Goal: Transaction & Acquisition: Purchase product/service

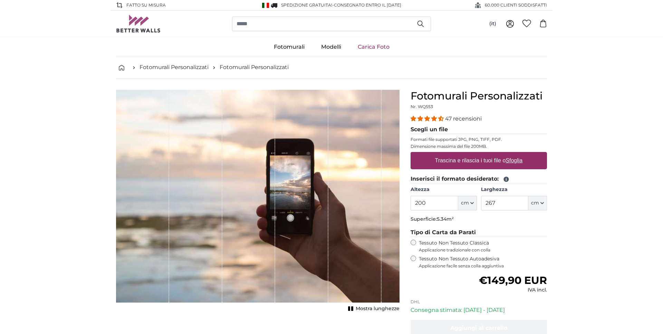
click at [475, 162] on label "Trascina e rilascia i tuoi file o Sfoglia" at bounding box center [478, 161] width 93 height 14
click at [475, 154] on input "Trascina e rilascia i tuoi file o Sfoglia" at bounding box center [478, 153] width 136 height 2
drag, startPoint x: 190, startPoint y: 157, endPoint x: 486, endPoint y: 160, distance: 296.5
click at [519, 160] on u "Sfoglia" at bounding box center [514, 160] width 17 height 6
click at [519, 154] on input "Trascina e rilascia i tuoi file o Sfoglia" at bounding box center [478, 153] width 136 height 2
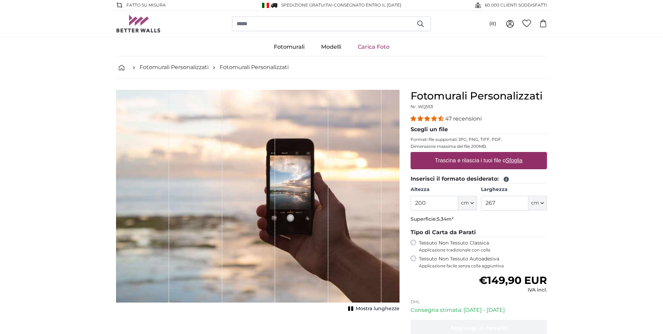
type input "**********"
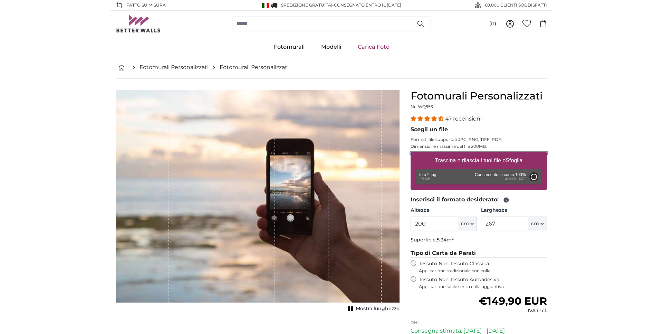
type input "266"
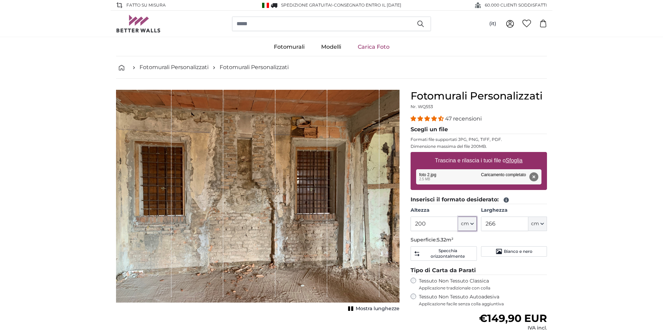
click at [473, 223] on icon "button" at bounding box center [471, 223] width 3 height 1
click at [435, 225] on input "200" at bounding box center [433, 223] width 47 height 14
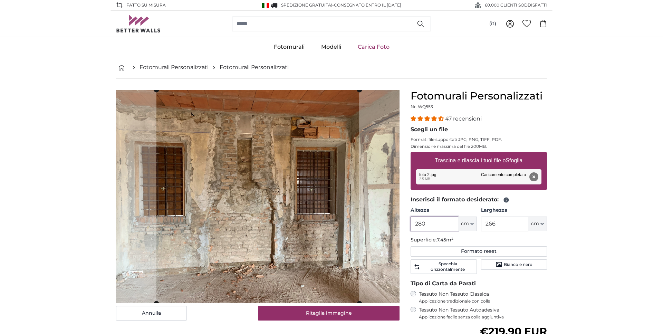
type input "280"
click at [500, 227] on input "266" at bounding box center [504, 223] width 47 height 14
type input "2"
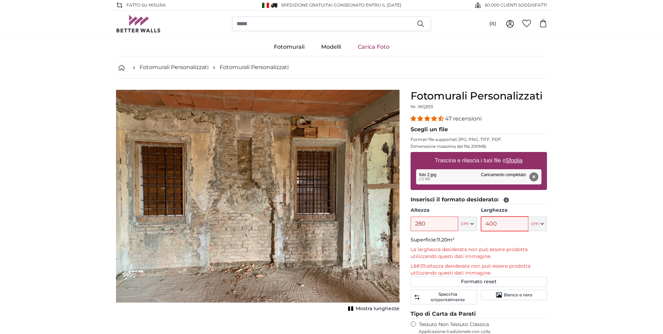
type input "400"
drag, startPoint x: 487, startPoint y: 222, endPoint x: 496, endPoint y: 223, distance: 9.3
click at [496, 223] on input "400" at bounding box center [504, 223] width 47 height 14
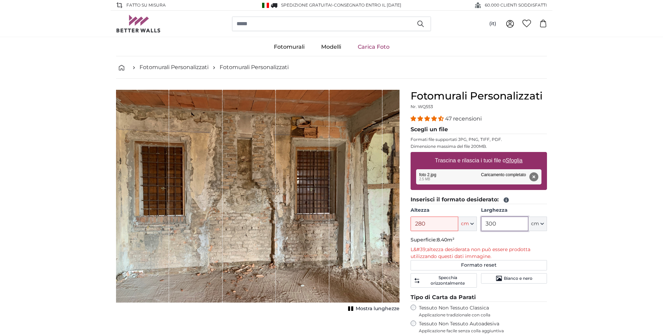
type input "300"
drag, startPoint x: 424, startPoint y: 222, endPoint x: 409, endPoint y: 221, distance: 14.9
click at [410, 221] on input "280" at bounding box center [433, 223] width 47 height 14
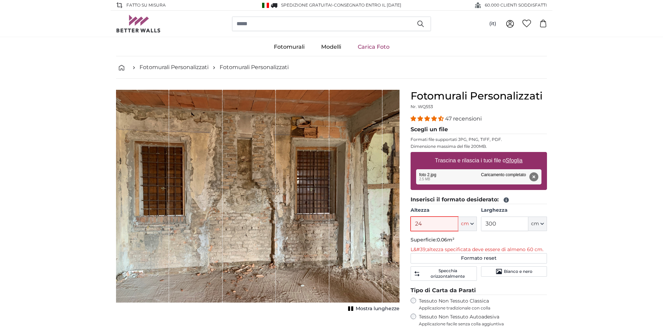
type input "240"
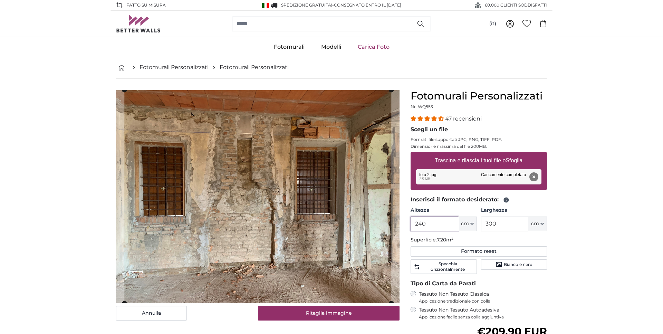
type input "240"
drag, startPoint x: 497, startPoint y: 224, endPoint x: 484, endPoint y: 225, distance: 13.5
click at [484, 225] on input "300" at bounding box center [504, 223] width 47 height 14
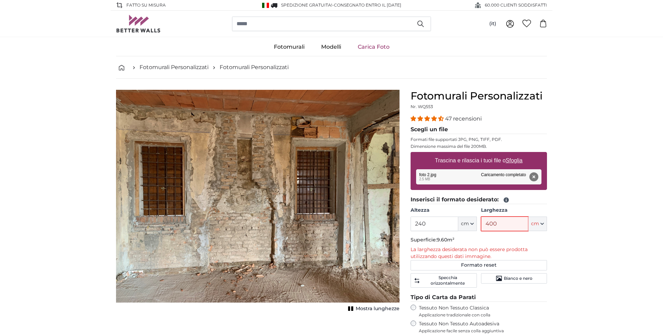
drag, startPoint x: 486, startPoint y: 222, endPoint x: 497, endPoint y: 223, distance: 10.4
click at [497, 223] on input "400" at bounding box center [504, 223] width 47 height 14
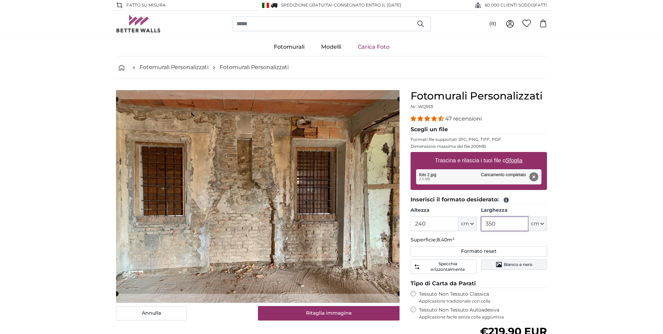
scroll to position [39, 0]
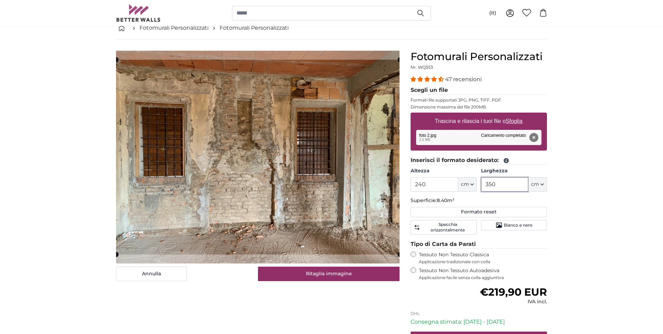
click at [0, 0] on slot at bounding box center [0, 0] width 0 height 0
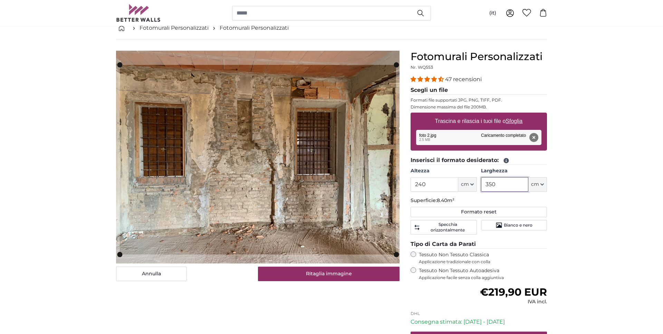
click at [254, 65] on cropper-handle at bounding box center [258, 64] width 276 height 5
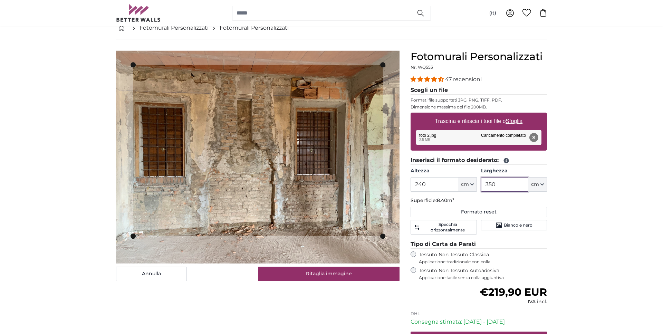
click at [268, 234] on cropper-handle at bounding box center [258, 235] width 250 height 5
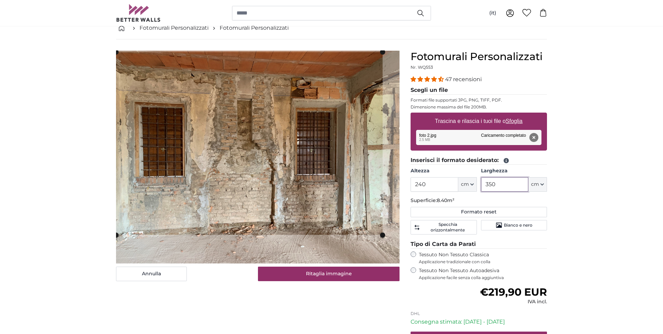
click at [115, 86] on div "[PERSON_NAME] immagine Mostra lunghezze" at bounding box center [257, 224] width 294 height 348
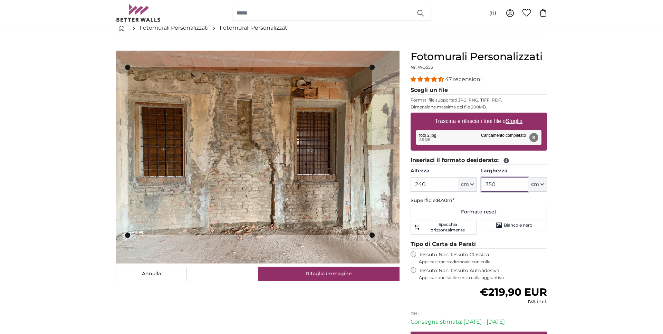
click at [267, 67] on cropper-handle at bounding box center [250, 67] width 244 height 5
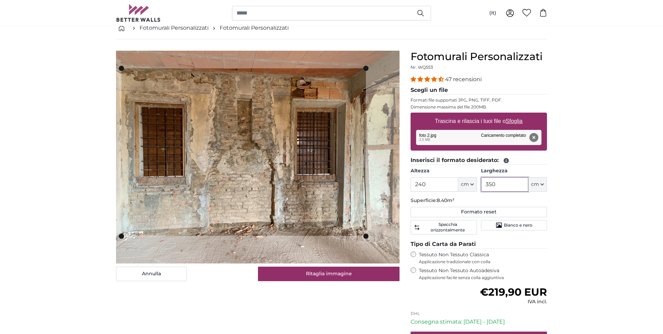
click at [257, 170] on cropper-handle at bounding box center [243, 151] width 244 height 167
click at [365, 67] on cropper-handle at bounding box center [365, 68] width 5 height 5
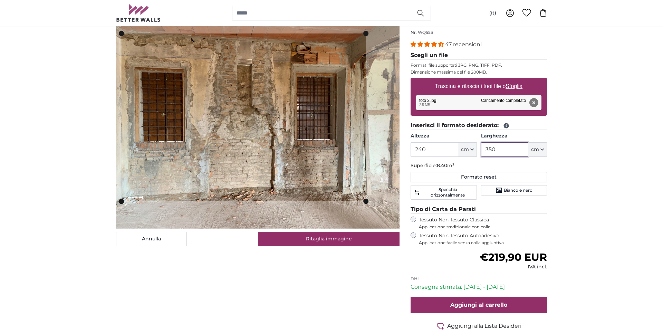
scroll to position [79, 0]
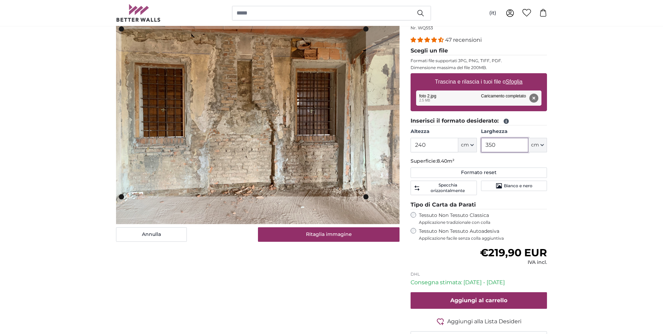
type input "350"
drag, startPoint x: 426, startPoint y: 147, endPoint x: 414, endPoint y: 147, distance: 12.1
click at [414, 147] on input "240" at bounding box center [433, 145] width 47 height 14
click at [542, 144] on icon "button" at bounding box center [541, 144] width 3 height 3
